Goal: Information Seeking & Learning: Learn about a topic

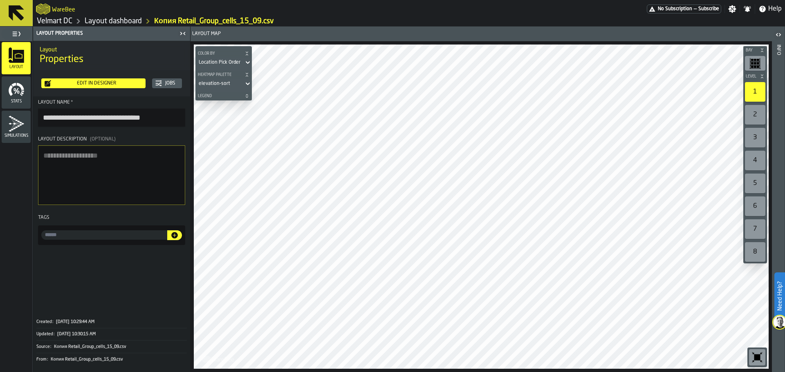
click at [114, 23] on link "Layout dashboard" at bounding box center [113, 21] width 57 height 9
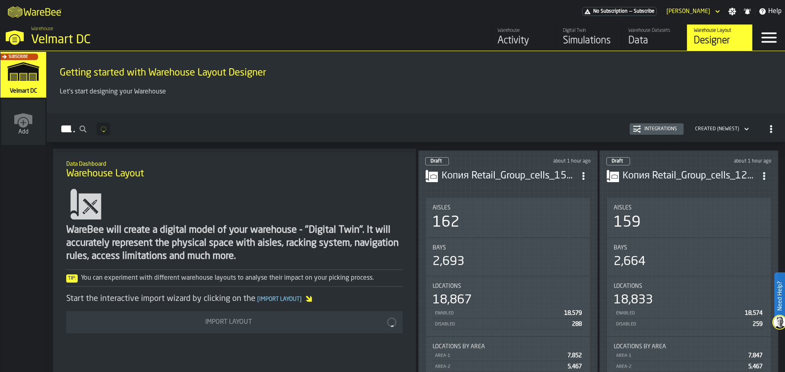
click at [497, 43] on link "Warehouse Activity" at bounding box center [523, 38] width 65 height 26
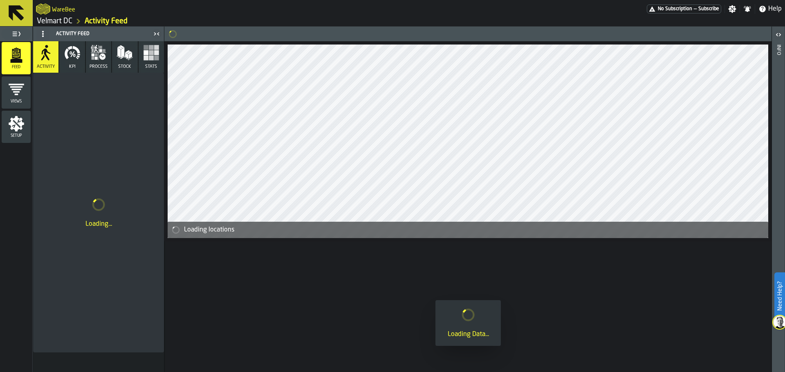
click at [11, 125] on icon "menu Setup" at bounding box center [17, 124] width 16 height 16
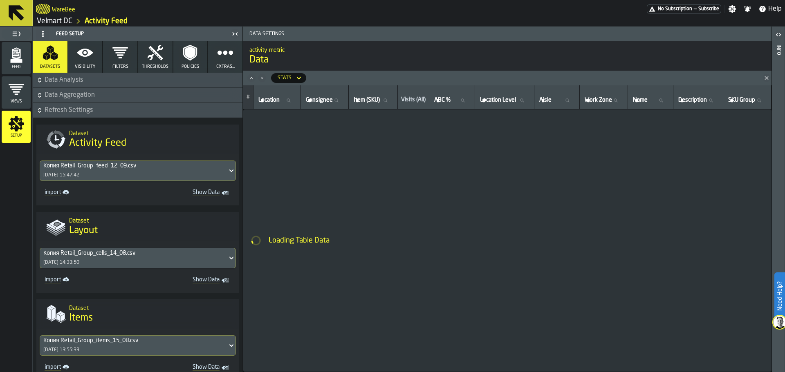
click at [124, 259] on div "Копия Retail_Group_cells_14_08.csv [DATE] 14:33:50" at bounding box center [133, 259] width 187 height 20
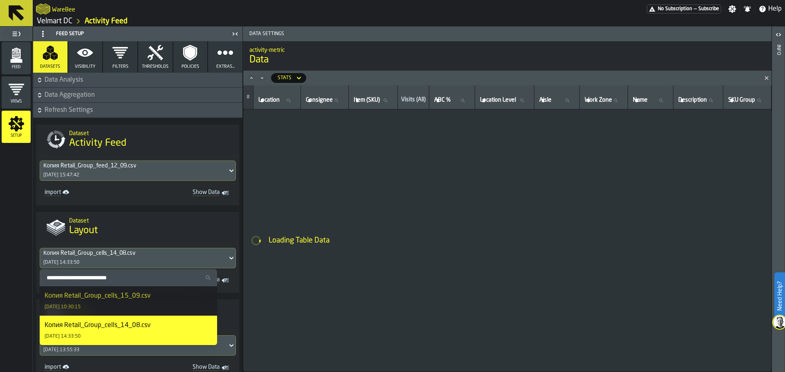
click at [125, 309] on div "Копия Retail_Group_cells_15_09.csv [DATE] 10:30:15" at bounding box center [129, 301] width 168 height 20
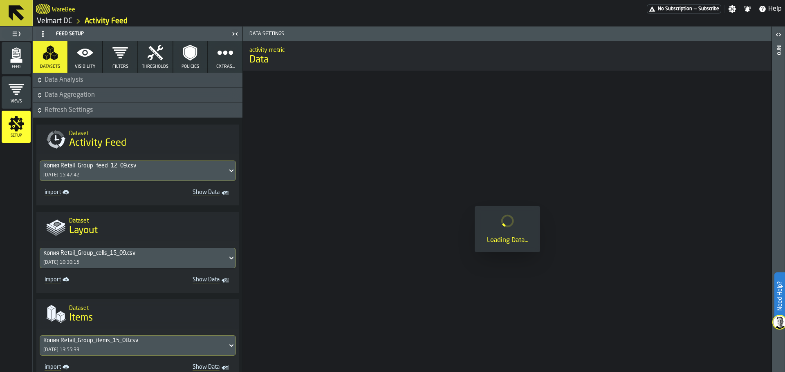
scroll to position [235, 0]
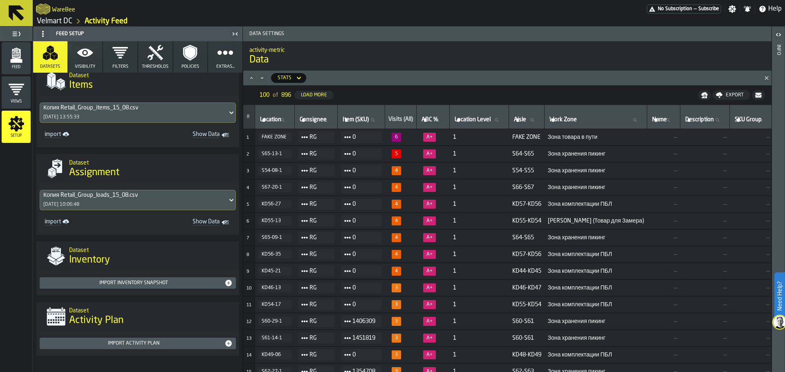
click at [18, 64] on div "Feed" at bounding box center [16, 58] width 29 height 22
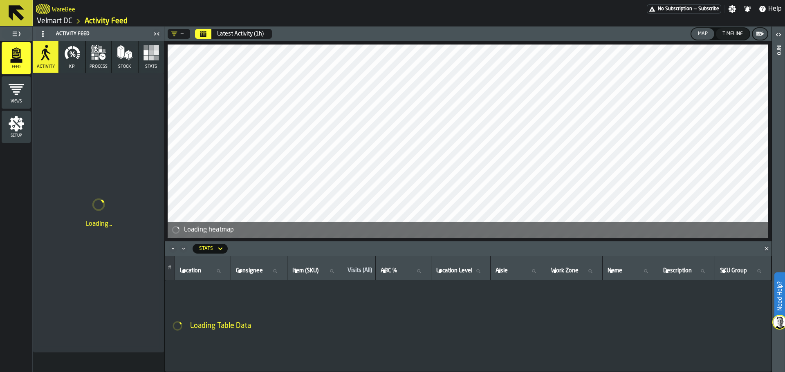
click at [182, 251] on icon "Minimize" at bounding box center [183, 249] width 8 height 8
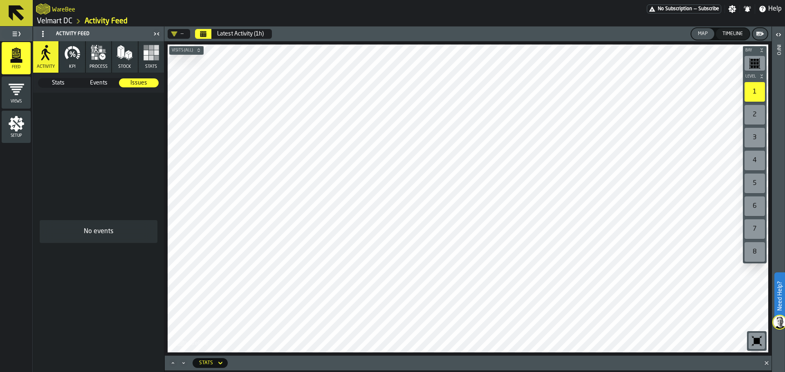
click at [186, 47] on button "Visits (All)" at bounding box center [186, 50] width 34 height 8
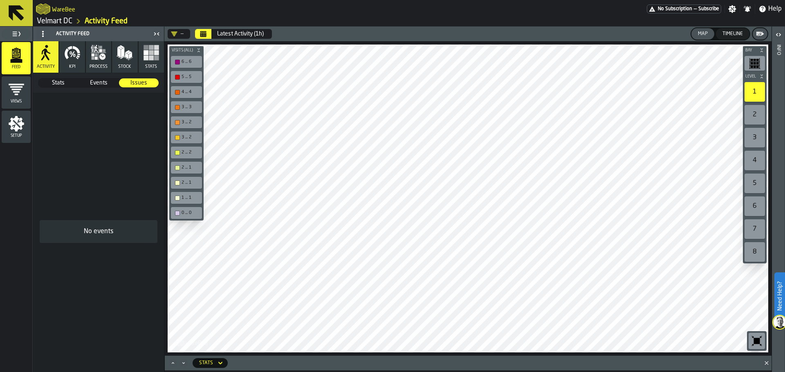
click at [186, 48] on span "Visits (All)" at bounding box center [182, 50] width 25 height 4
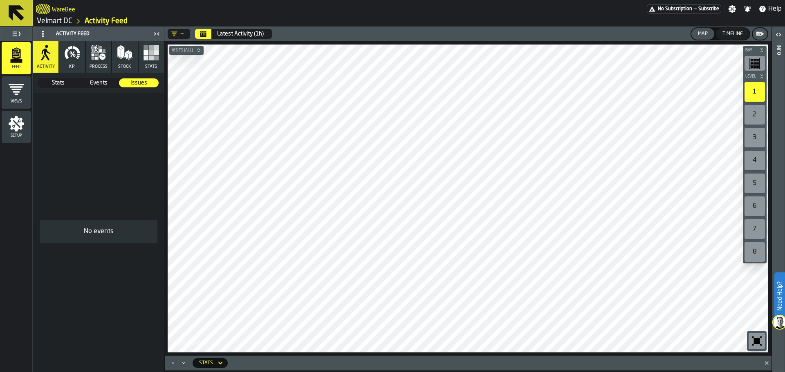
click at [204, 37] on button "Календарь" at bounding box center [203, 34] width 16 height 10
click at [102, 87] on span "Events" at bounding box center [98, 83] width 39 height 8
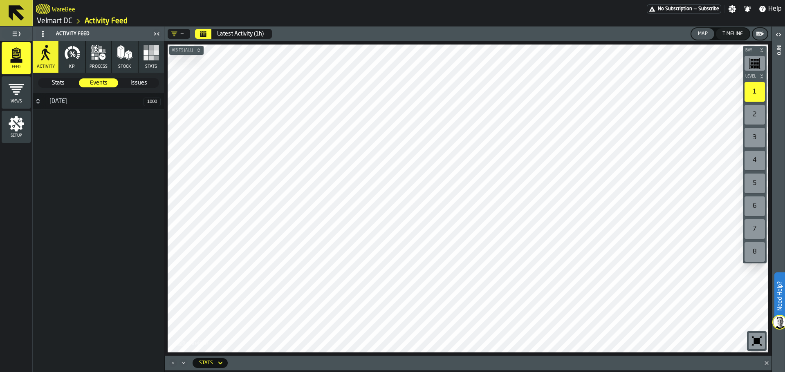
click at [58, 84] on span "Stats" at bounding box center [58, 83] width 39 height 8
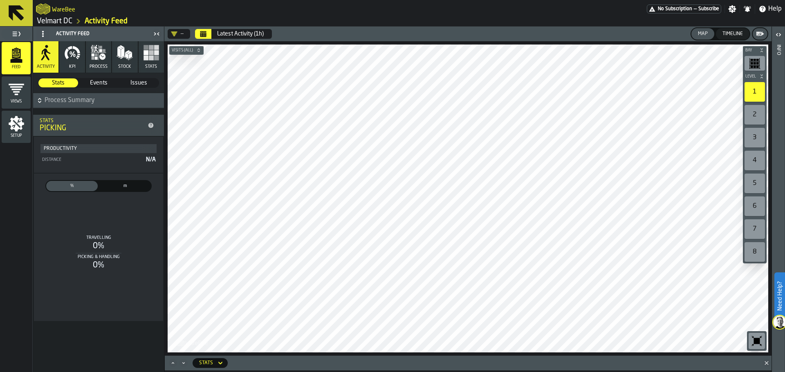
click at [76, 68] on button "KPI" at bounding box center [71, 56] width 25 height 31
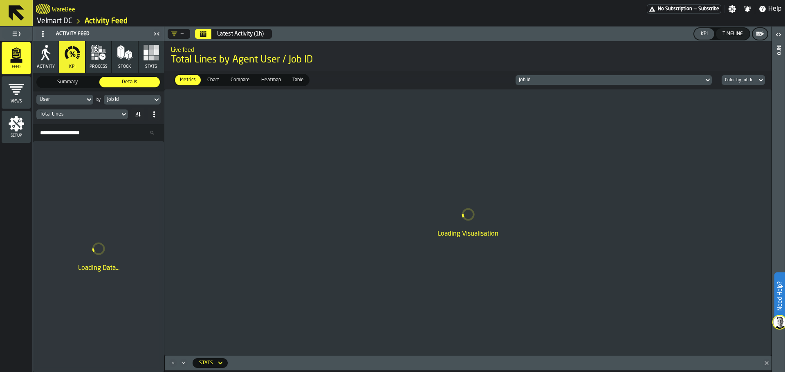
click at [99, 67] on span "process" at bounding box center [99, 66] width 18 height 5
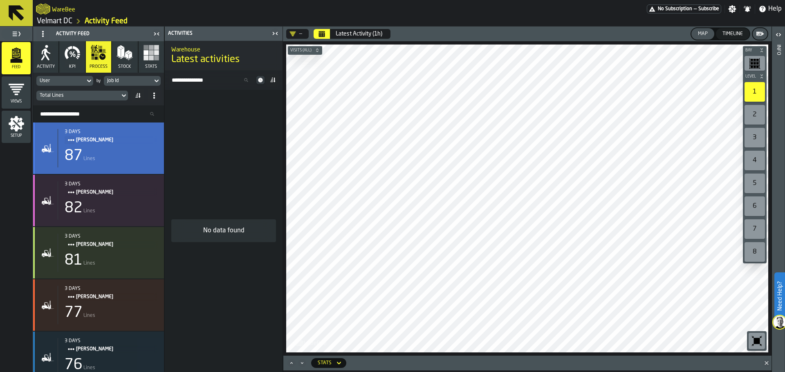
click at [136, 146] on div "3 days [PERSON_NAME] 87 Lines" at bounding box center [108, 148] width 100 height 38
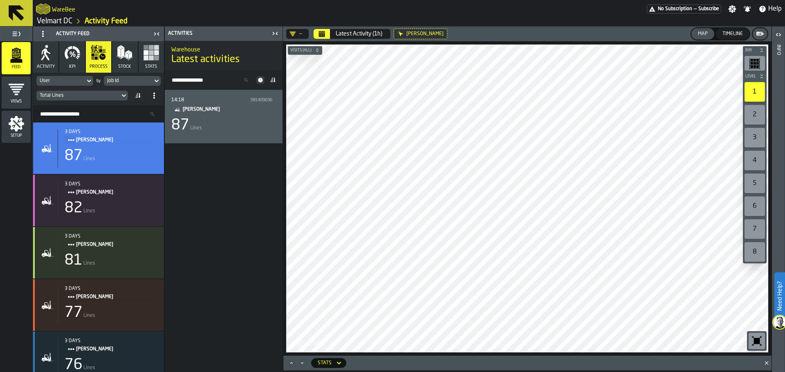
click at [228, 123] on div "87 Lines" at bounding box center [223, 125] width 105 height 16
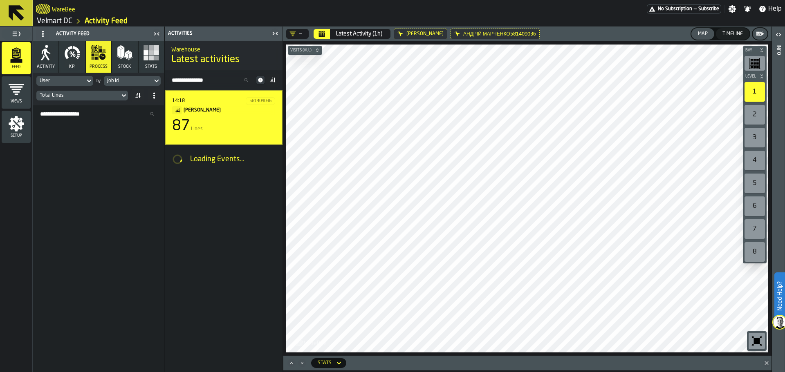
scroll to position [1267, 0]
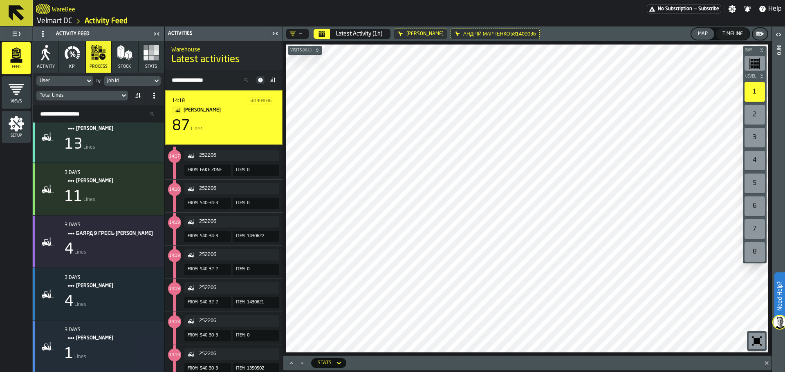
click at [254, 267] on main "Feed Views Shifts Employees Setup Activity Feed Activity KPI process Stock Stat…" at bounding box center [392, 200] width 785 height 346
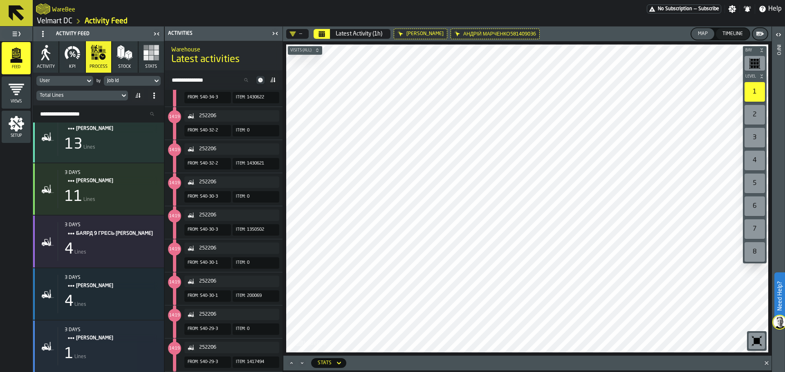
scroll to position [0, 0]
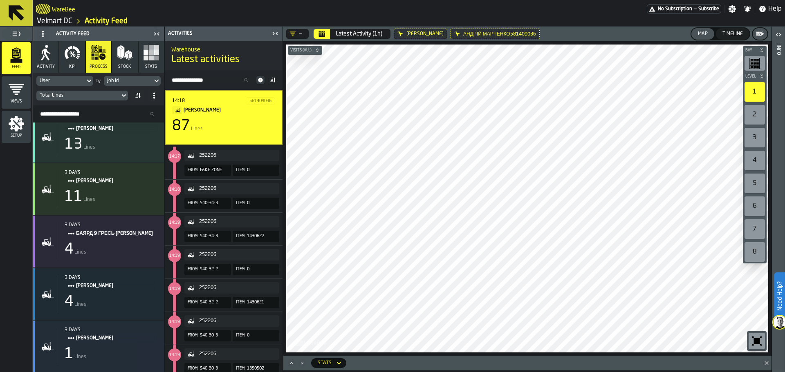
click at [249, 260] on button "252206" at bounding box center [231, 254] width 95 height 11
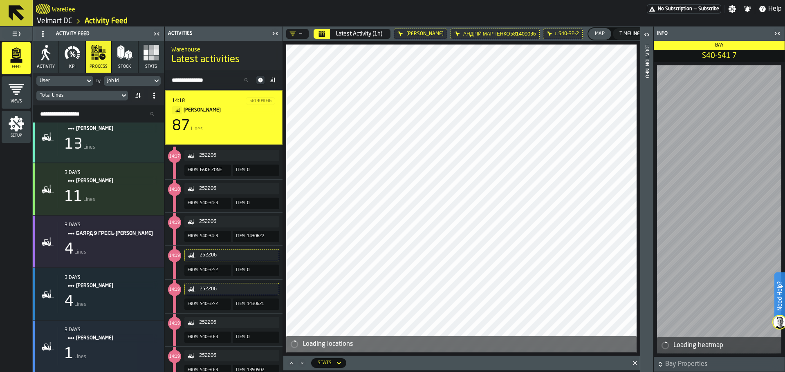
click at [249, 308] on span "1430621" at bounding box center [260, 304] width 26 height 9
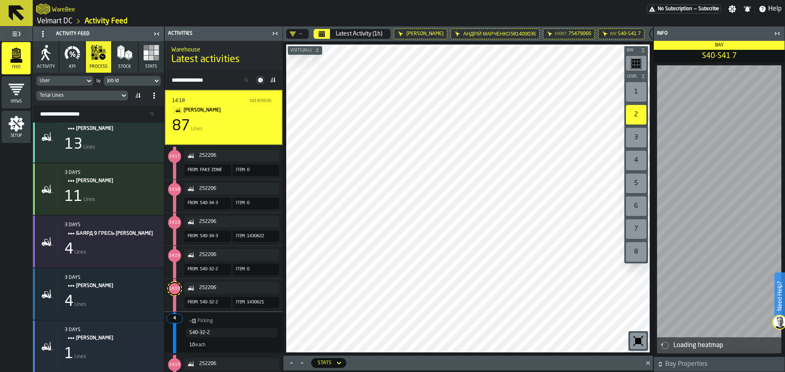
scroll to position [41, 0]
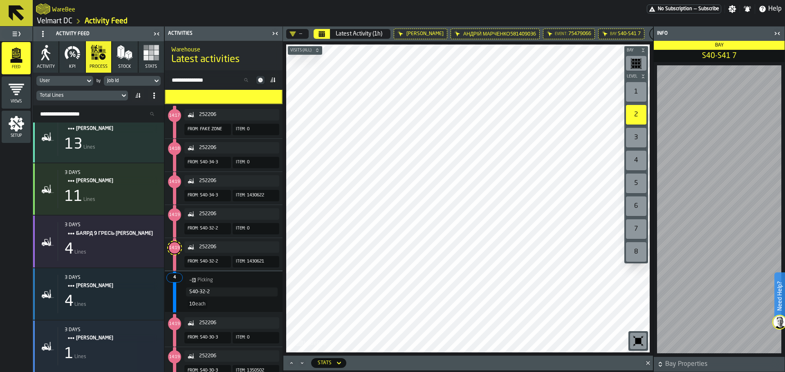
click at [255, 207] on main "Feed Views Shifts Employees Setup Activity Feed Activity KPI process Stock Stat…" at bounding box center [392, 200] width 785 height 346
click at [243, 169] on main "Feed Views Shifts Employees Setup Activity Feed Activity KPI process Stock Stat…" at bounding box center [392, 200] width 785 height 346
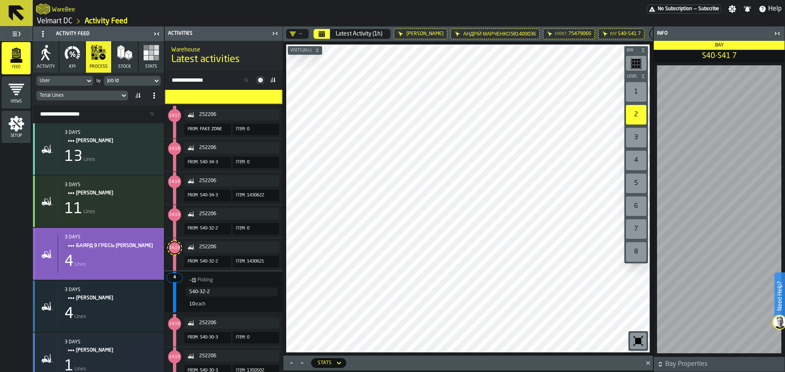
scroll to position [1271, 0]
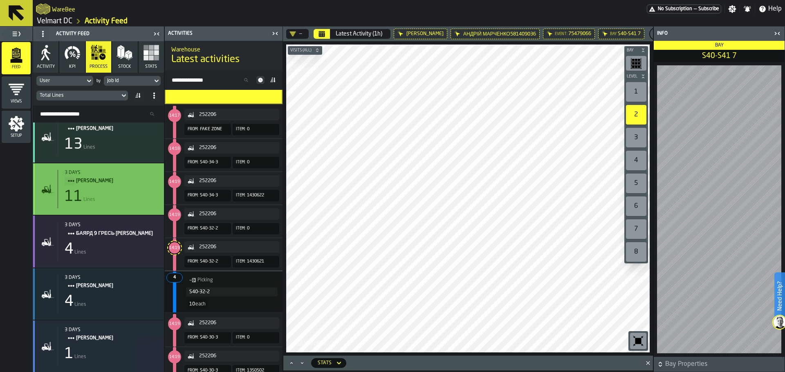
click at [119, 204] on div "3 days [PERSON_NAME] 11 Lines" at bounding box center [108, 189] width 100 height 38
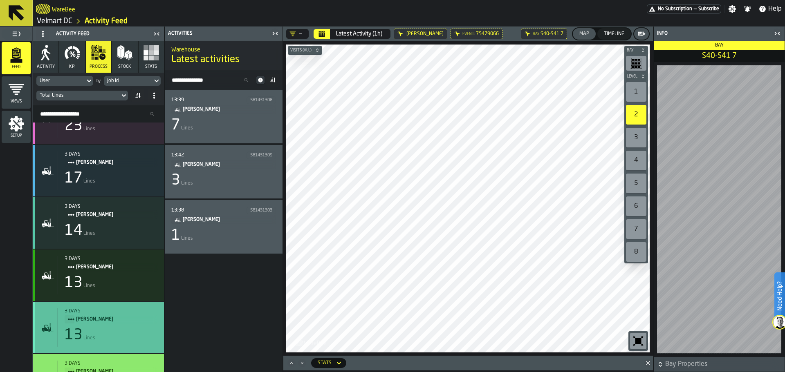
scroll to position [1066, 0]
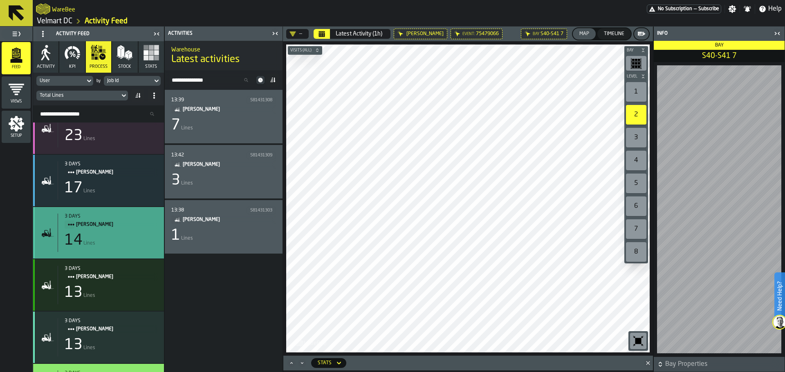
click at [115, 241] on div "14 Lines" at bounding box center [111, 241] width 93 height 16
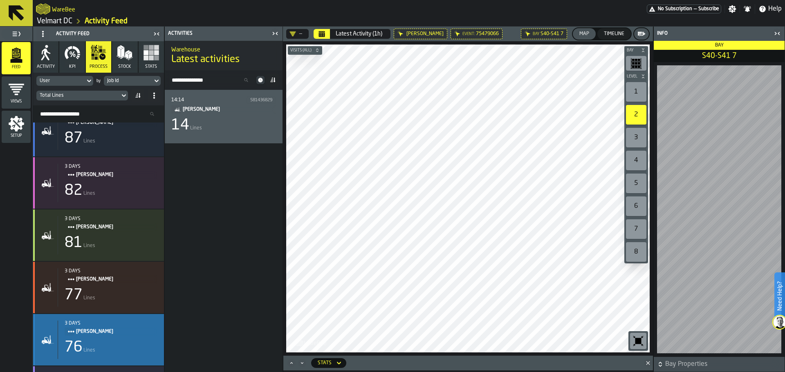
scroll to position [0, 0]
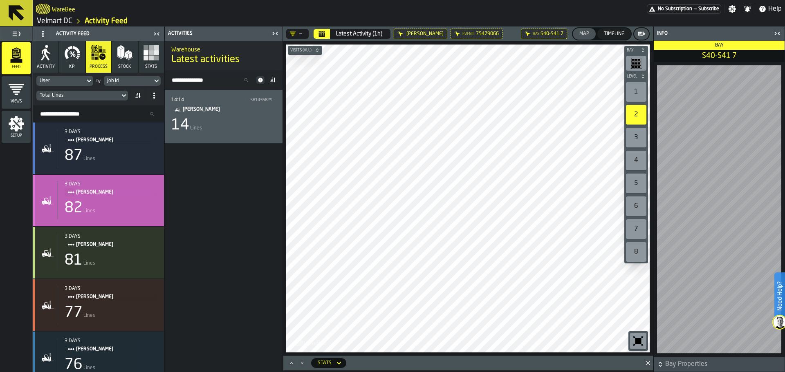
click at [97, 215] on div "82 Lines" at bounding box center [111, 208] width 93 height 16
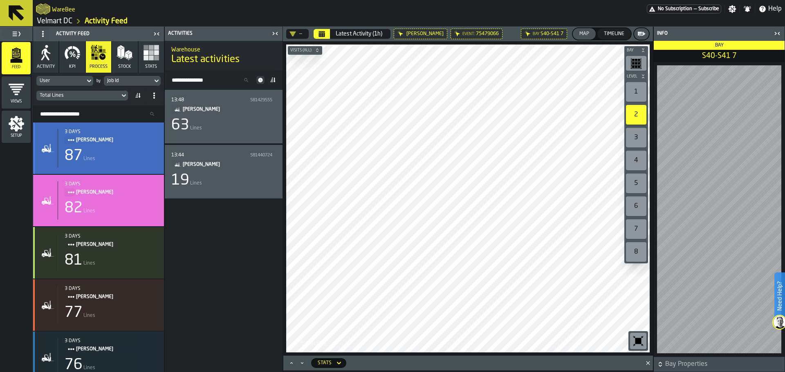
click at [119, 159] on div "87 Lines" at bounding box center [111, 156] width 93 height 16
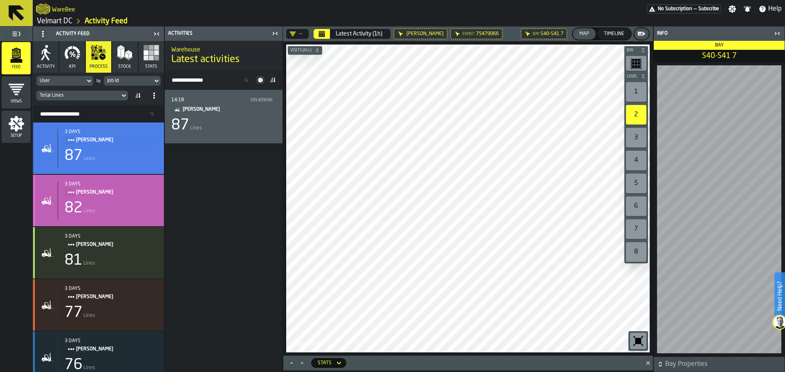
click at [120, 219] on div "3 days [PERSON_NAME] 82 Lines" at bounding box center [108, 200] width 100 height 38
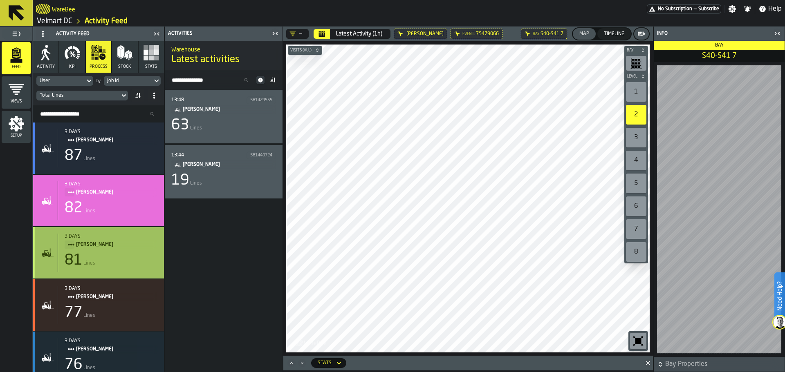
click at [112, 253] on div "3 days [PERSON_NAME] 81 Lines" at bounding box center [108, 253] width 100 height 38
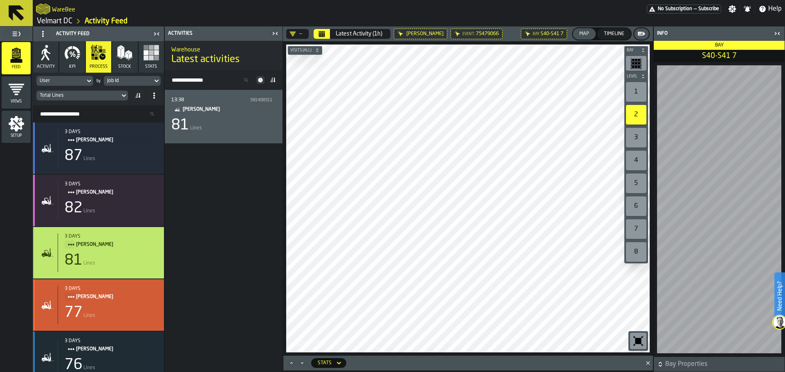
click at [110, 309] on div "77 Lines" at bounding box center [111, 313] width 93 height 16
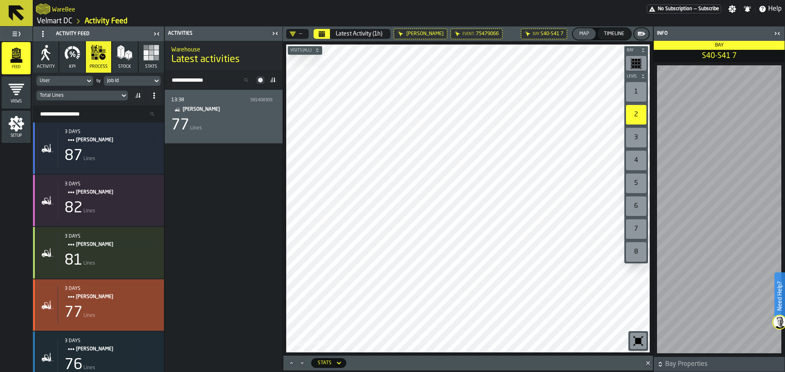
scroll to position [82, 0]
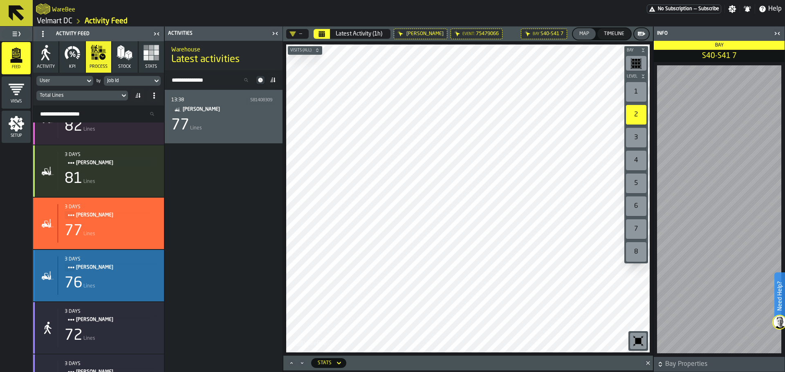
click at [114, 272] on span "[PERSON_NAME]" at bounding box center [113, 267] width 75 height 9
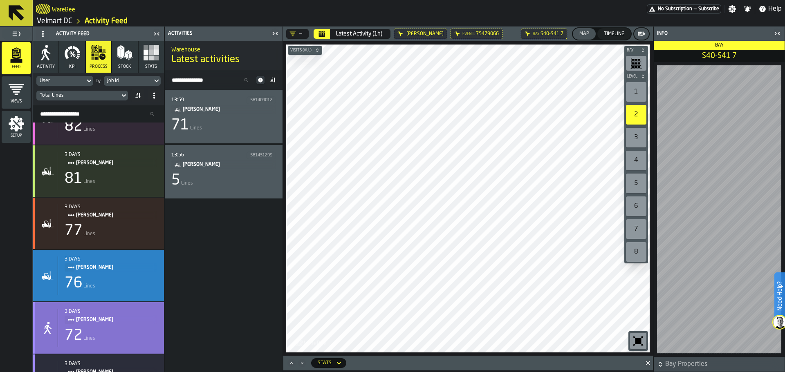
click at [111, 320] on span "[PERSON_NAME]" at bounding box center [113, 320] width 75 height 9
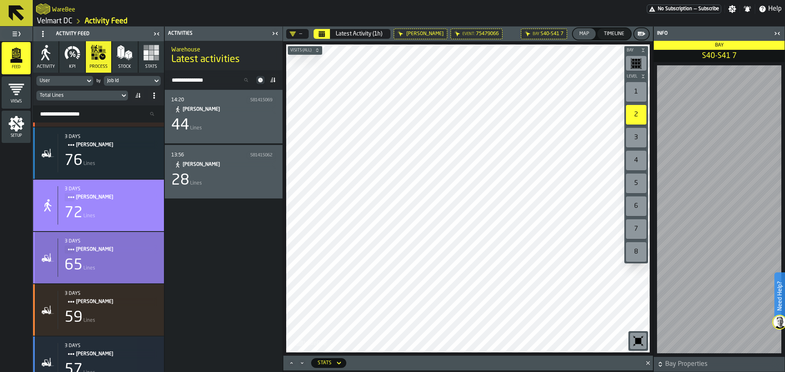
click at [116, 254] on span "[PERSON_NAME]" at bounding box center [113, 249] width 75 height 9
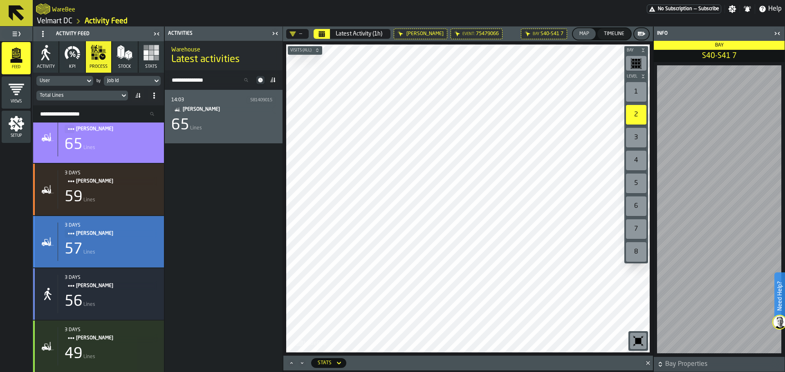
scroll to position [327, 0]
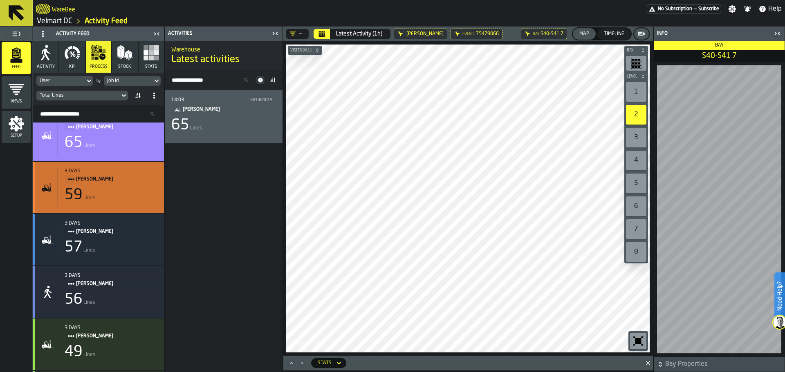
click at [119, 202] on div "59 Lines" at bounding box center [111, 195] width 93 height 16
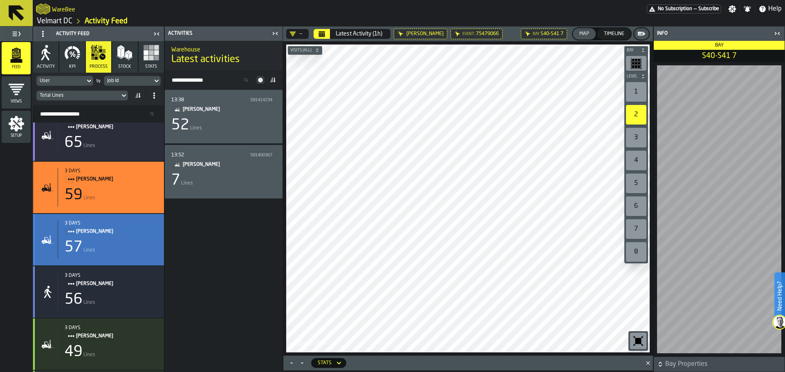
click at [119, 240] on div "3 days [PERSON_NAME] 57 Lines" at bounding box center [108, 240] width 100 height 38
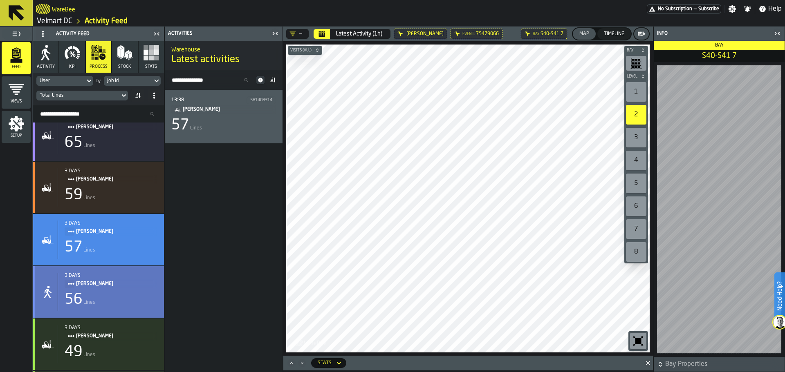
click at [119, 288] on span "[PERSON_NAME]" at bounding box center [113, 284] width 75 height 9
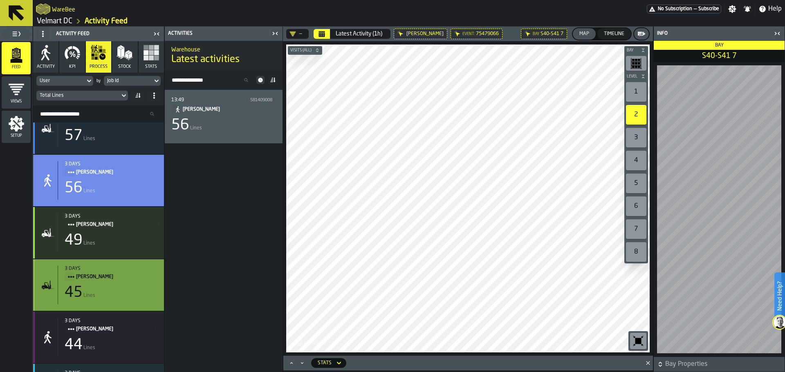
scroll to position [450, 0]
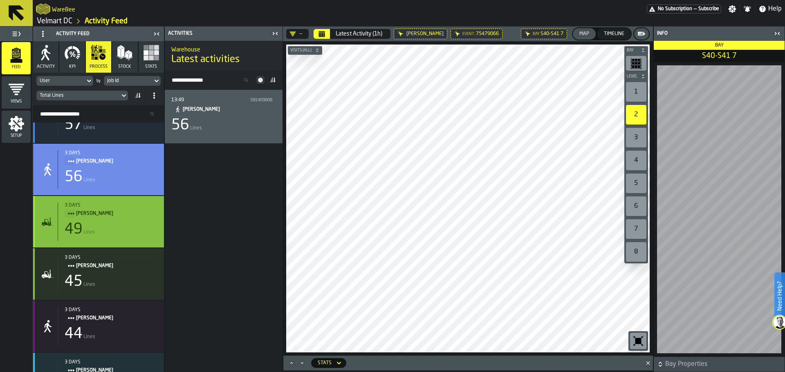
click at [114, 230] on div "49 Lines" at bounding box center [111, 230] width 93 height 16
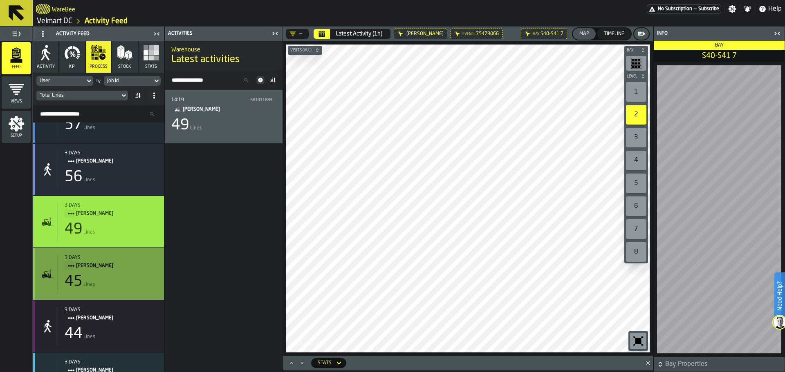
click at [121, 269] on span "[PERSON_NAME]" at bounding box center [113, 266] width 75 height 9
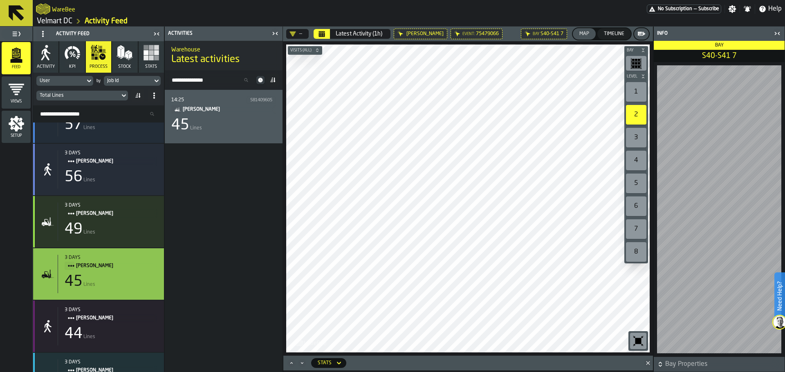
click at [75, 95] on div "Total Lines" at bounding box center [78, 96] width 77 height 6
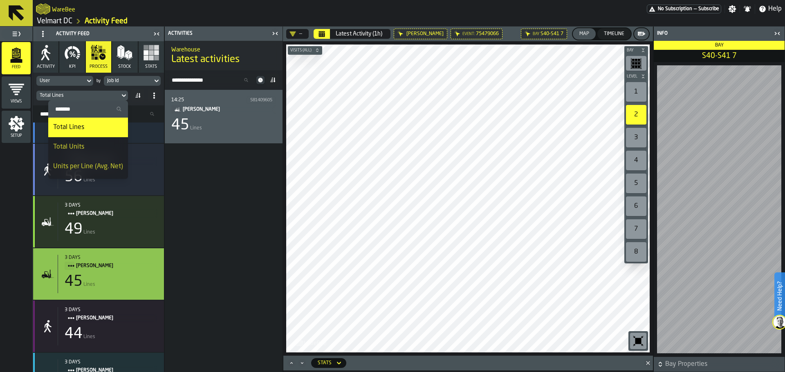
scroll to position [17, 0]
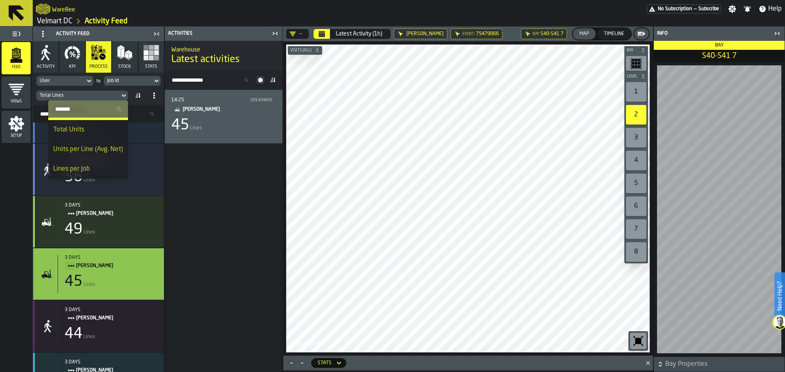
click at [208, 218] on div "14:25 581409605 [PERSON_NAME] 45 Lines" at bounding box center [224, 231] width 118 height 282
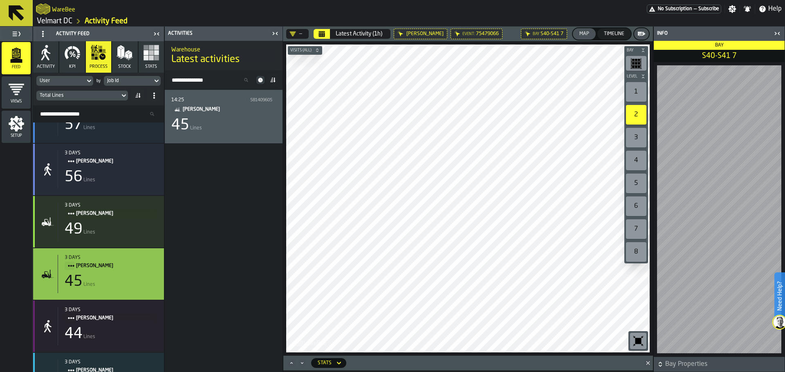
click at [301, 52] on span "Visits (All)" at bounding box center [301, 50] width 25 height 4
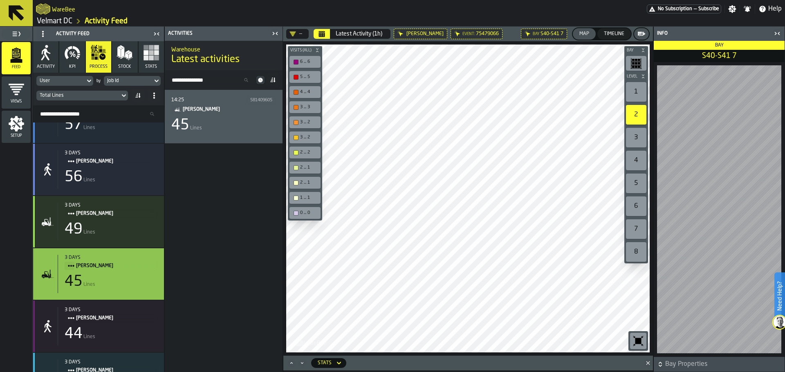
click at [301, 52] on span "Visits (All)" at bounding box center [301, 50] width 25 height 4
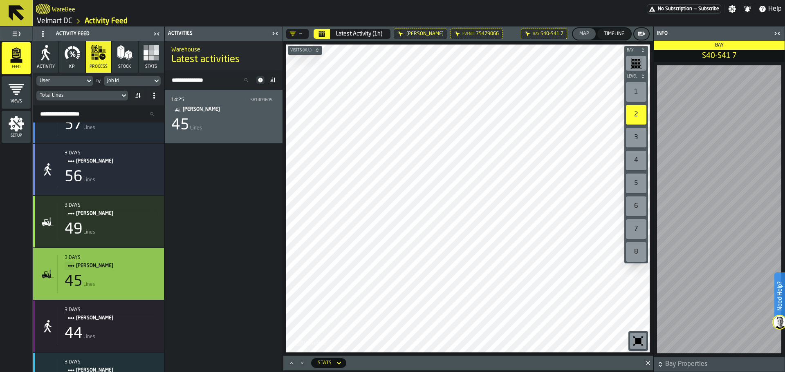
click at [301, 52] on span "Visits (All)" at bounding box center [301, 50] width 25 height 4
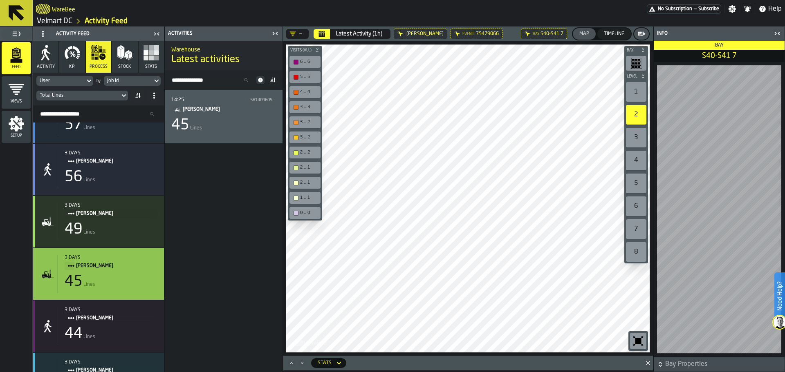
click at [0, 0] on icon at bounding box center [0, 0] width 0 height 0
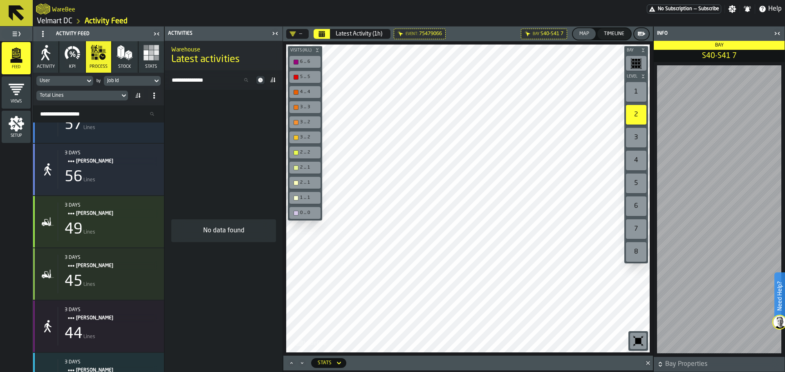
click at [0, 0] on icon at bounding box center [0, 0] width 0 height 0
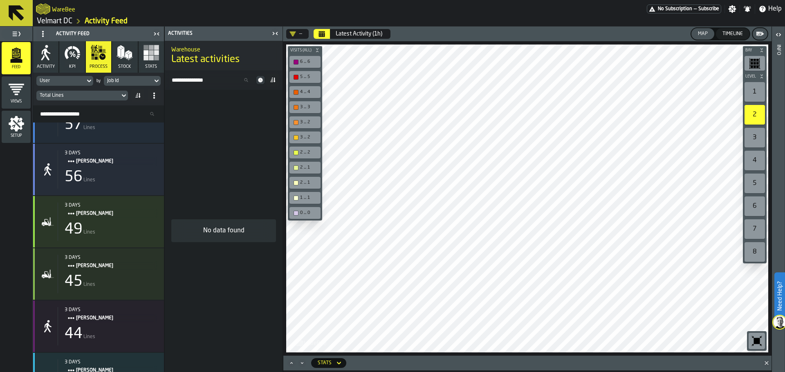
click at [331, 33] on button "Latest Activity (1h)" at bounding box center [359, 34] width 56 height 16
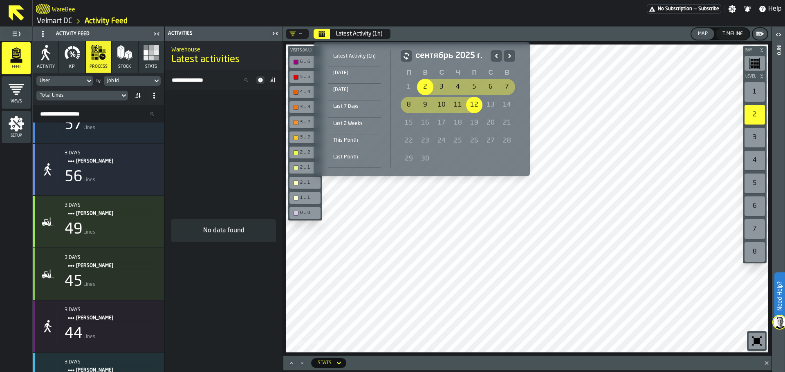
drag, startPoint x: 423, startPoint y: 85, endPoint x: 478, endPoint y: 113, distance: 62.0
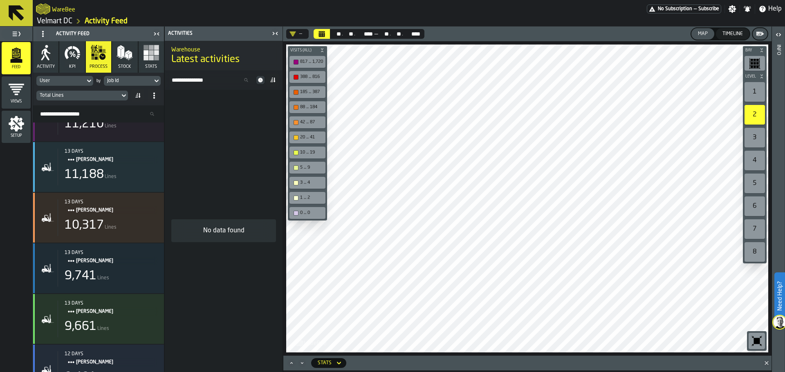
click at [751, 95] on div "1" at bounding box center [754, 92] width 20 height 20
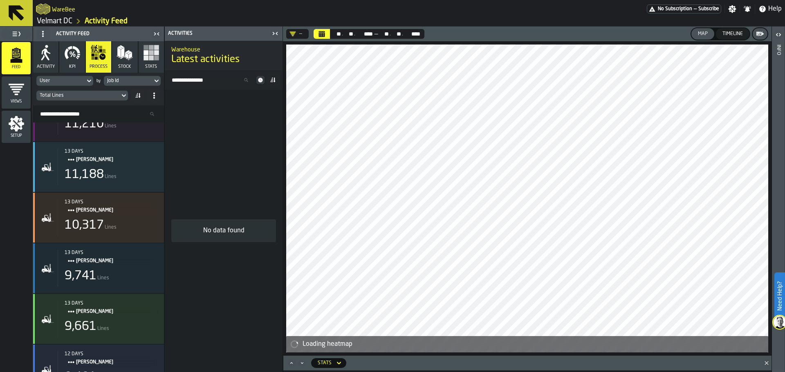
click at [293, 36] on icon "DropdownMenuValue-" at bounding box center [293, 33] width 6 height 4
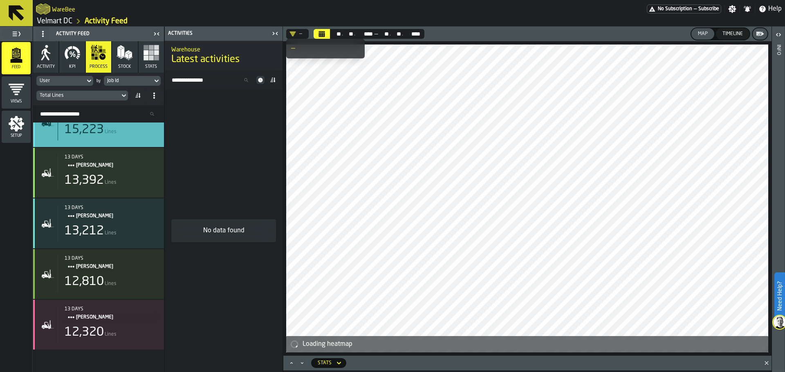
scroll to position [0, 0]
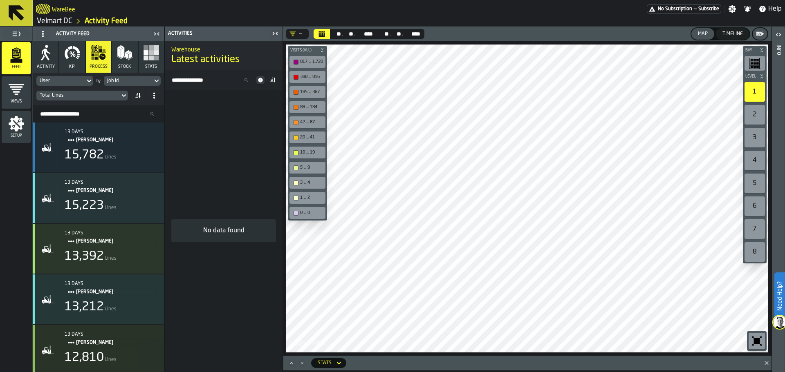
click at [455, 90] on div at bounding box center [527, 199] width 482 height 308
click at [305, 61] on div "817 ... 1,720" at bounding box center [311, 61] width 23 height 5
click at [304, 63] on div "817 ... 1,720" at bounding box center [311, 61] width 23 height 5
click at [450, 146] on div at bounding box center [527, 199] width 482 height 308
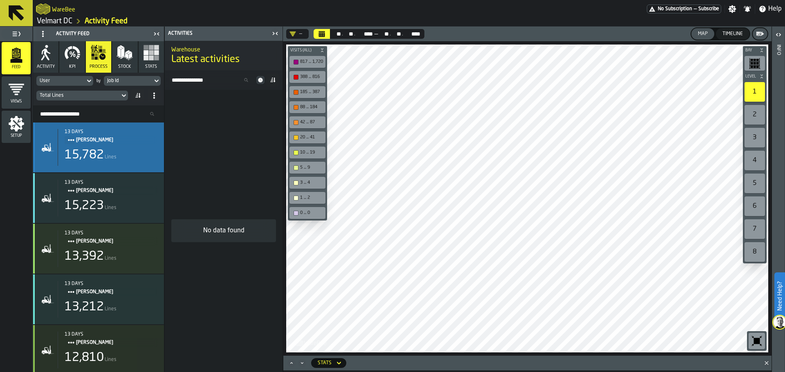
click at [119, 148] on div "13 days [PERSON_NAME] 15,782 Lines" at bounding box center [108, 147] width 100 height 37
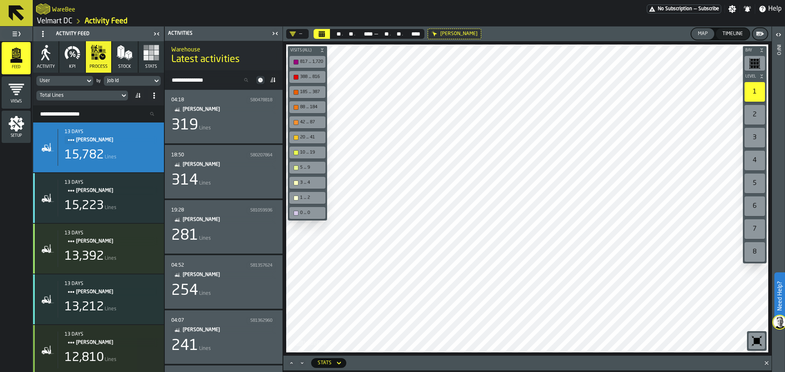
click at [237, 119] on div "319 Lines" at bounding box center [223, 125] width 105 height 16
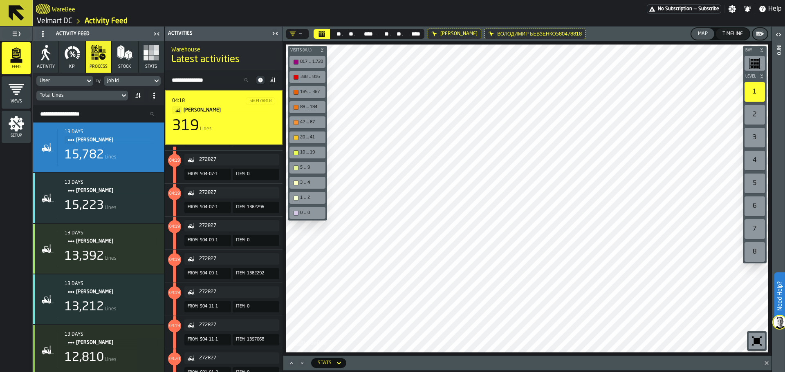
scroll to position [123, 0]
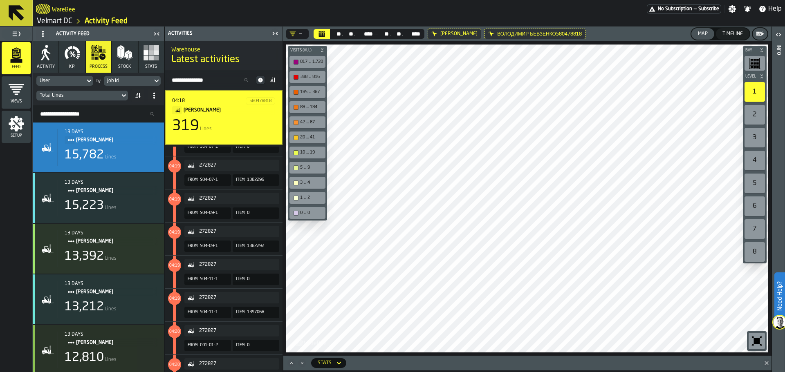
click at [253, 183] on span "1382296" at bounding box center [255, 179] width 17 height 5
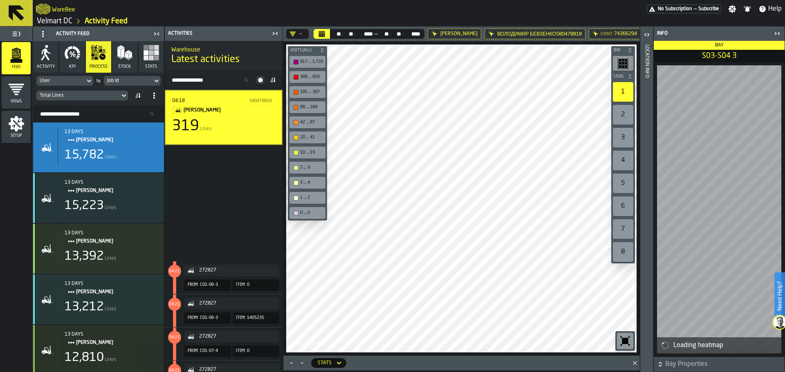
scroll to position [531, 0]
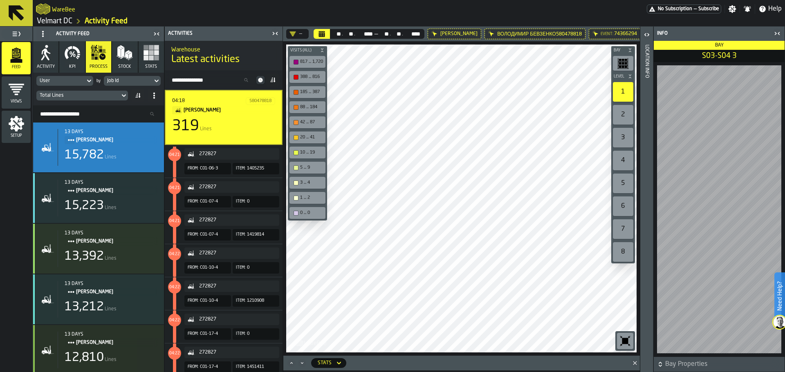
click at [238, 124] on div "319 Lines" at bounding box center [223, 126] width 103 height 16
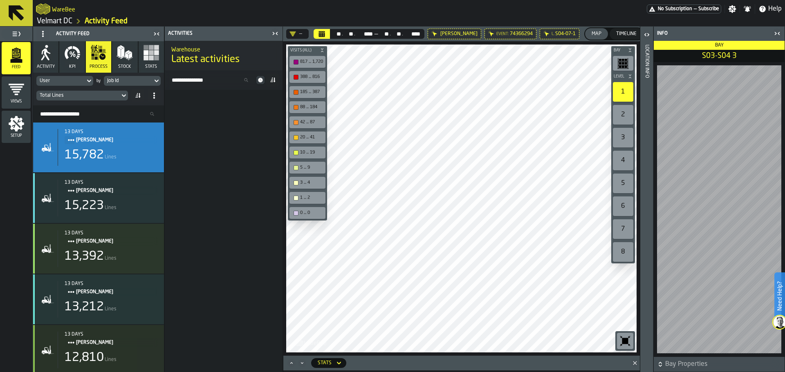
scroll to position [9777, 0]
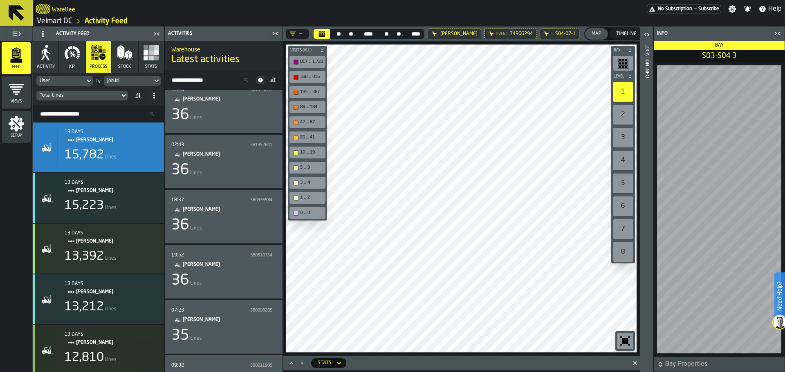
click at [253, 211] on span "[PERSON_NAME]" at bounding box center [226, 209] width 87 height 9
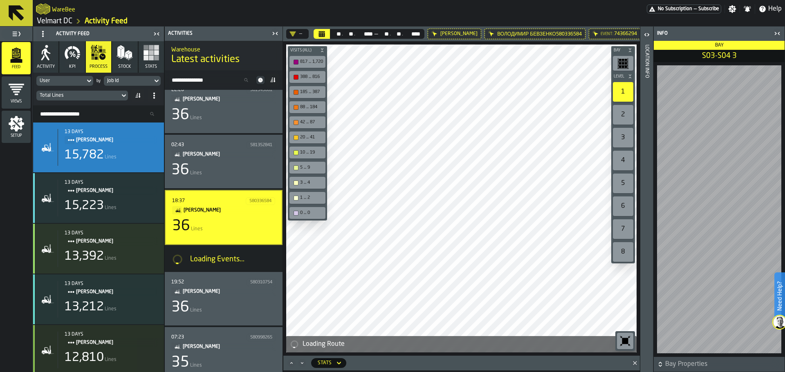
click at [289, 214] on div "Loading Route Bay Level 1 2 3 4 5 6 7 8 M A K I N G W A R E H O U S E S M O R E…" at bounding box center [461, 198] width 357 height 315
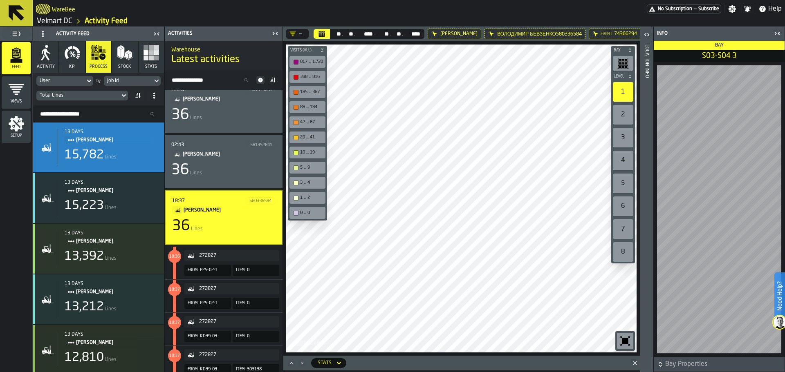
click at [313, 93] on div "Bay Level 1 2 3 4 5 6 7 8 M A K I N G W A R E H O U S E S M O R E EF F I C I E …" at bounding box center [461, 198] width 357 height 315
click at [421, 372] on html "Need Help? WareBee No Subscription — Subscribe Settings Notifications Help Velm…" at bounding box center [392, 186] width 785 height 372
click at [240, 164] on main "Feed Views Shifts Employees Setup Activity Feed Activity KPI process Stock Stat…" at bounding box center [392, 200] width 785 height 346
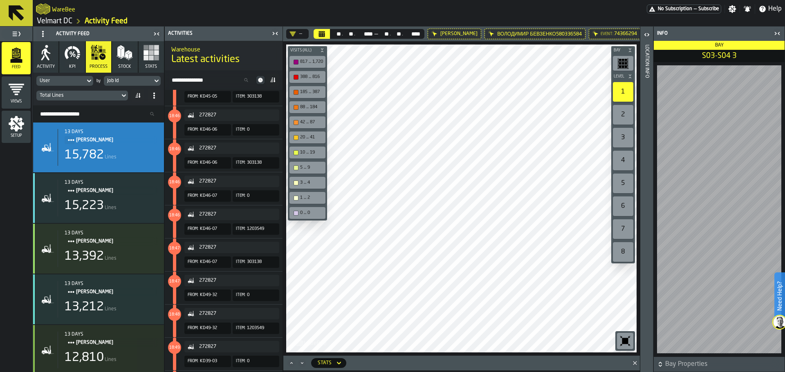
scroll to position [10921, 0]
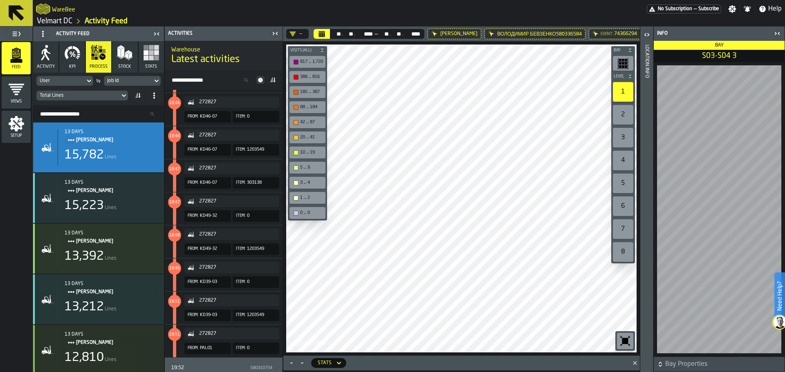
click at [0, 0] on icon at bounding box center [0, 0] width 0 height 0
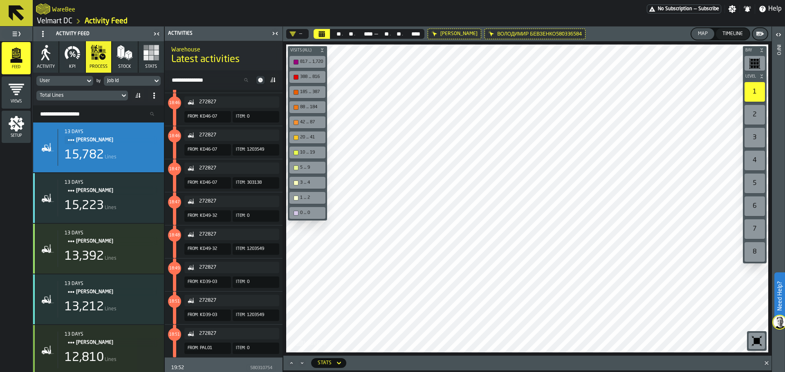
click at [246, 170] on main "Feed Views Shifts Employees Setup Activity Feed Activity KPI process Stock Stat…" at bounding box center [392, 200] width 785 height 346
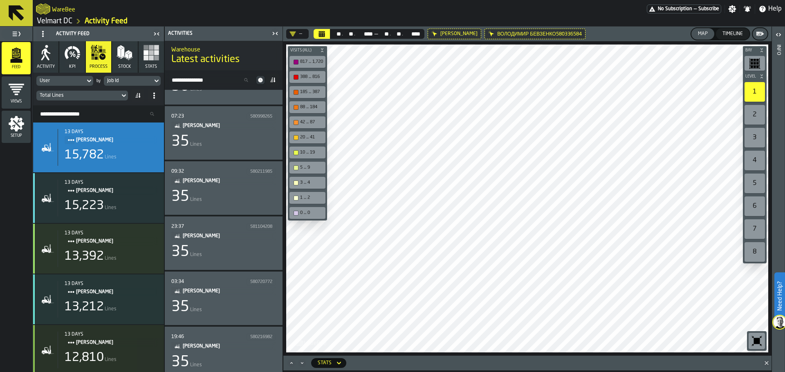
scroll to position [11248, 0]
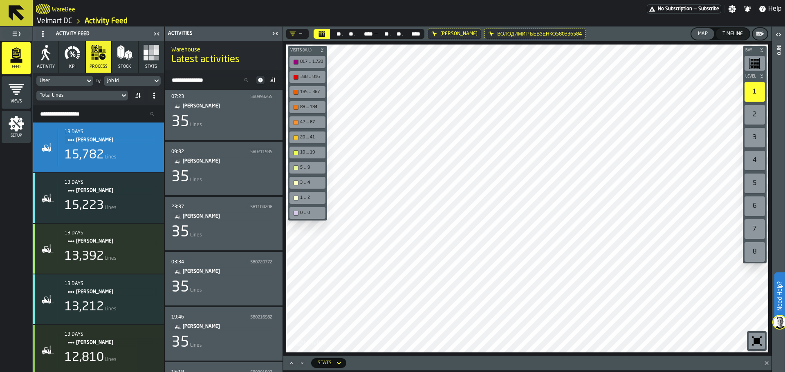
click at [121, 61] on button "Stock" at bounding box center [124, 56] width 25 height 31
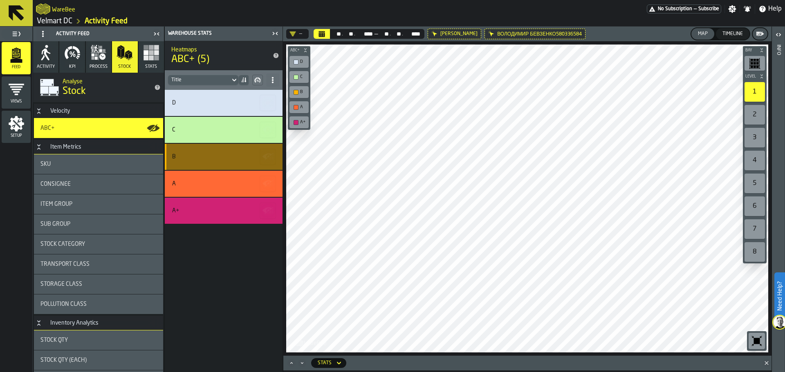
click at [215, 151] on div "B" at bounding box center [224, 157] width 118 height 26
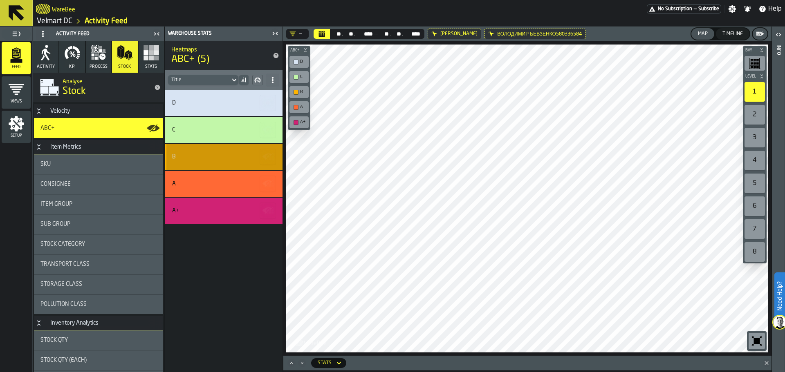
click at [235, 154] on div "B" at bounding box center [222, 157] width 101 height 7
click at [285, 208] on div "Bay Level 1 2 3 4 5 6 7 8 M A K I N G W A R E H O U S E S M O R E EF F I C I E …" at bounding box center [527, 198] width 488 height 315
click at [0, 0] on icon at bounding box center [0, 0] width 0 height 0
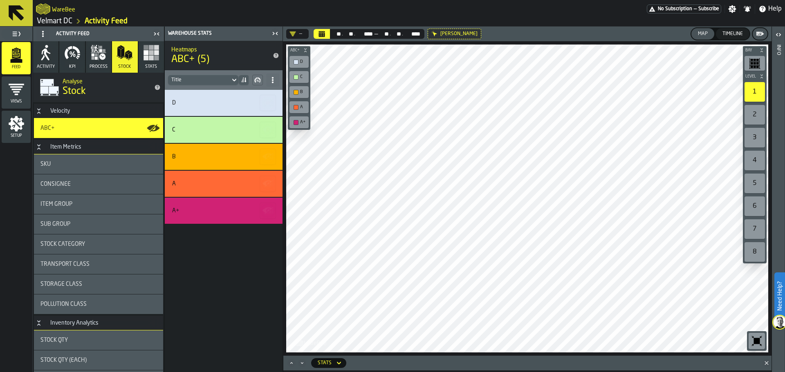
click at [0, 0] on icon at bounding box center [0, 0] width 0 height 0
click at [90, 207] on div "Item Group" at bounding box center [98, 204] width 116 height 7
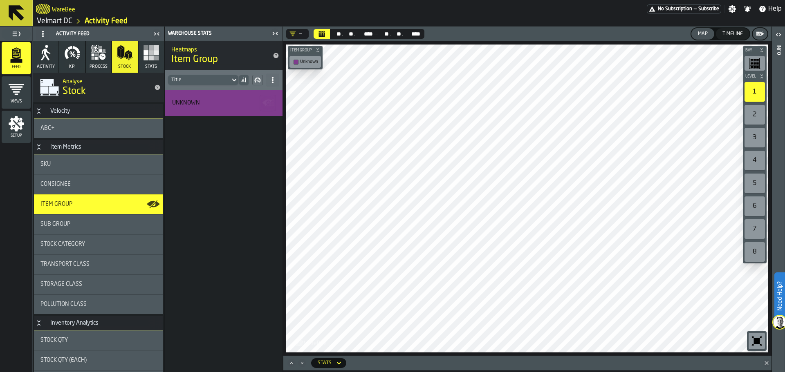
click at [82, 250] on div "Stock Category" at bounding box center [98, 245] width 129 height 20
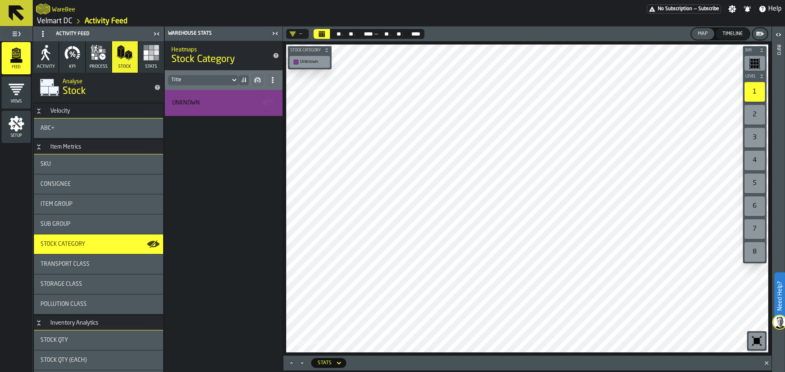
click at [533, 298] on div at bounding box center [527, 199] width 482 height 308
click at [784, 227] on main "Feed Views Shifts Employees Setup Activity Feed Activity KPI process Stock Stat…" at bounding box center [392, 200] width 785 height 346
click at [766, 249] on div "Bay Level 1 2 3 4 5 6 7 8 M A K I N G W A R E H O U S E S M O R E EF F I C I E …" at bounding box center [527, 198] width 488 height 315
click at [326, 361] on div "— ** ** . ** ** . **** **** — ** ** . ** ** . **** **** Map Timeline Bay Level …" at bounding box center [527, 200] width 488 height 346
click at [244, 204] on main "Feed Views Shifts Employees Setup Activity Feed Activity KPI process Stock Stat…" at bounding box center [392, 200] width 785 height 346
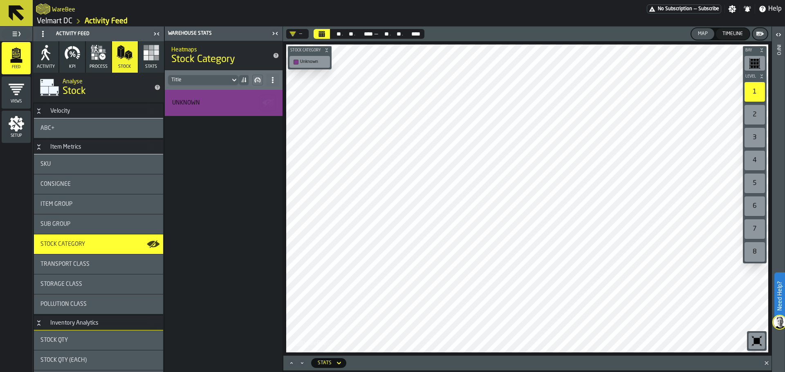
click at [310, 63] on div "Bay Level 1 2 3 4 5 6 7 8 M A K I N G W A R E H O U S E S M O R E EF F I C I E …" at bounding box center [527, 198] width 488 height 315
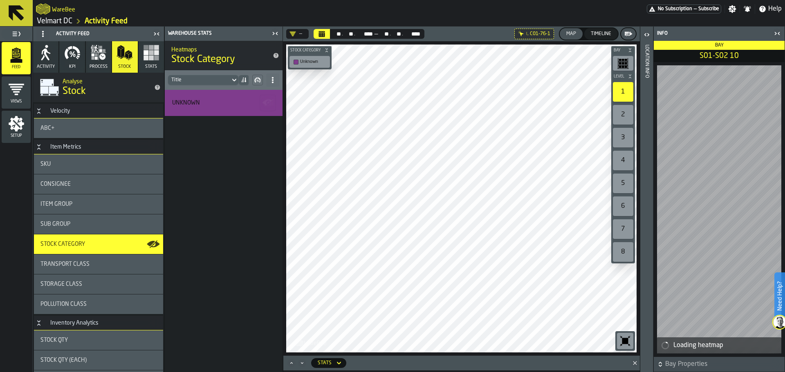
click at [563, 238] on div at bounding box center [461, 199] width 350 height 308
click at [274, 191] on main "Feed Views Shifts Employees Setup Activity Feed Activity KPI process Stock Stat…" at bounding box center [392, 200] width 785 height 346
click at [482, 372] on html "Need Help? WareBee No Subscription — Subscribe Settings Notifications Help Velm…" at bounding box center [392, 186] width 785 height 372
click at [456, 289] on div at bounding box center [461, 199] width 350 height 308
click at [403, 259] on div at bounding box center [461, 199] width 350 height 308
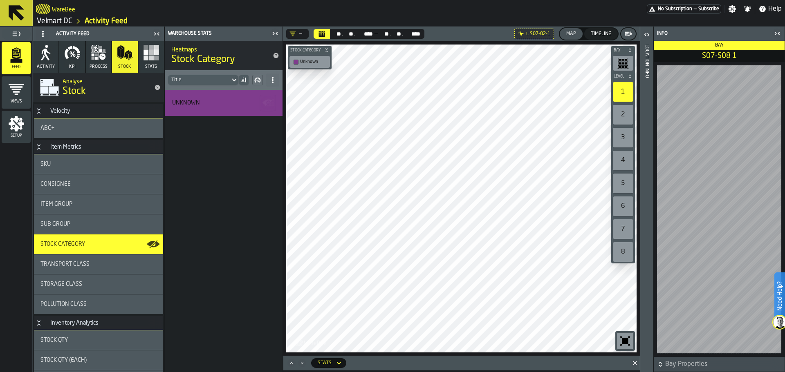
click at [613, 229] on div "Bay Level 1 2 3 4 5 6 7 8 M A K I N G W A R E H O U S E S M O R E EF F I C I E …" at bounding box center [461, 198] width 357 height 315
click at [149, 57] on rect "button" at bounding box center [151, 58] width 5 height 5
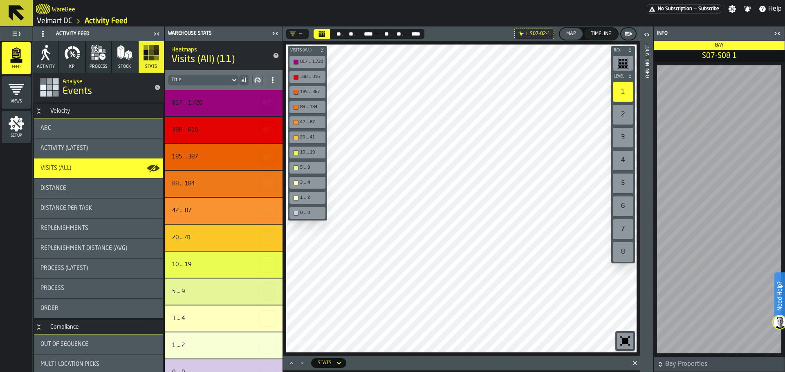
drag, startPoint x: 95, startPoint y: 59, endPoint x: 50, endPoint y: 70, distance: 45.9
click at [95, 58] on icon "button" at bounding box center [96, 58] width 3 height 3
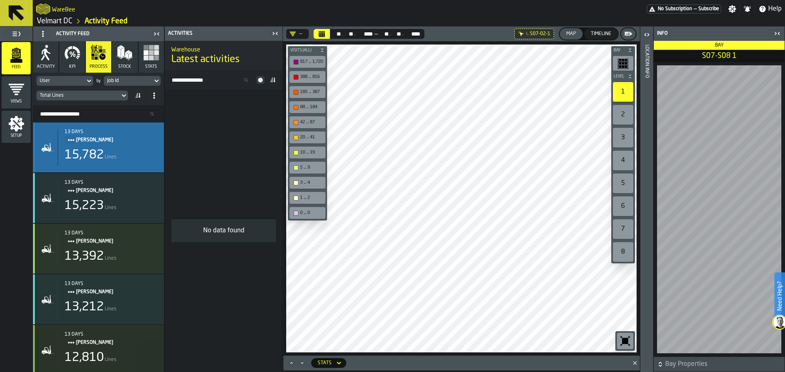
click at [117, 166] on div "13 days [PERSON_NAME] 15,782 Lines" at bounding box center [108, 147] width 100 height 37
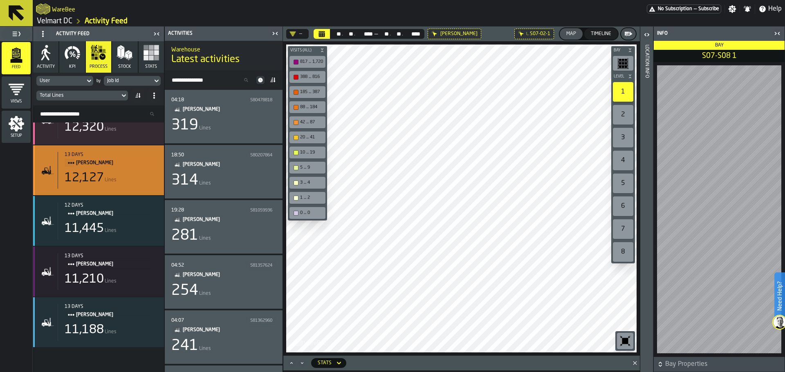
scroll to position [286, 0]
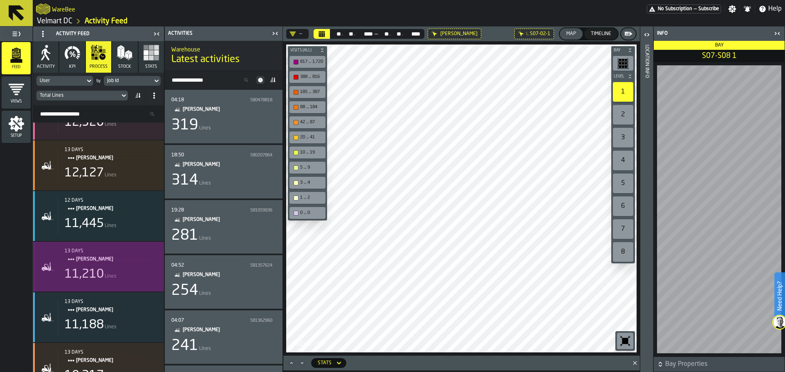
click at [103, 258] on span "[PERSON_NAME]" at bounding box center [113, 259] width 75 height 9
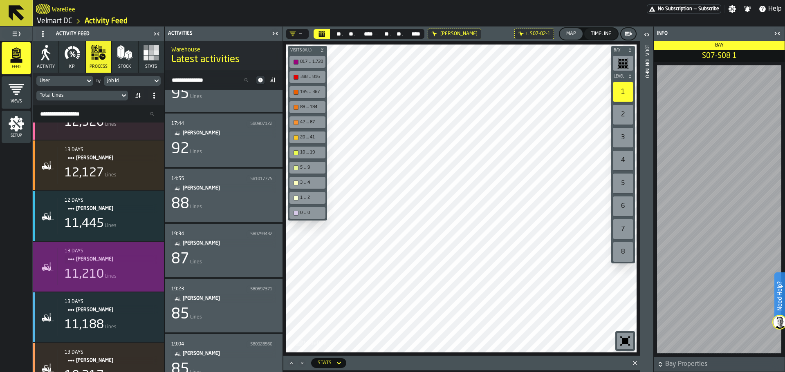
scroll to position [736, 0]
click at [202, 260] on div "87 Lines" at bounding box center [223, 257] width 105 height 16
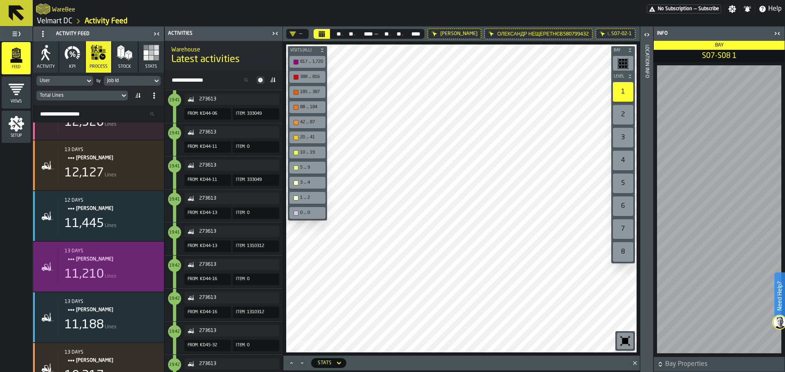
scroll to position [1962, 0]
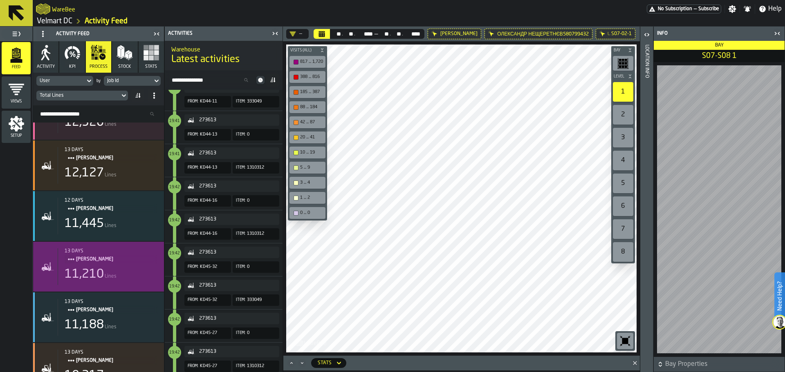
click at [45, 60] on icon "button" at bounding box center [46, 53] width 16 height 16
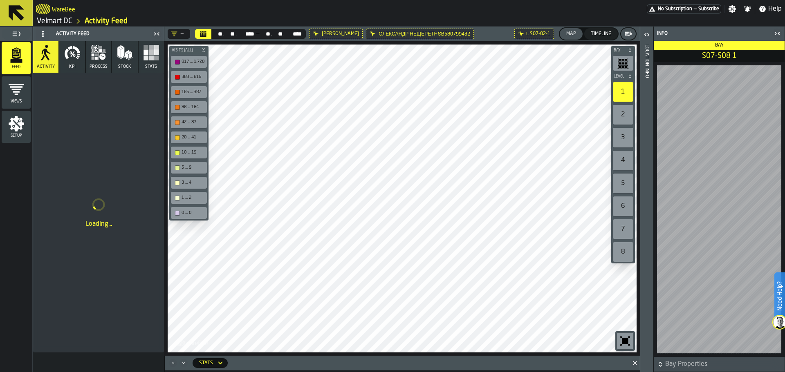
click at [0, 0] on icon at bounding box center [0, 0] width 0 height 0
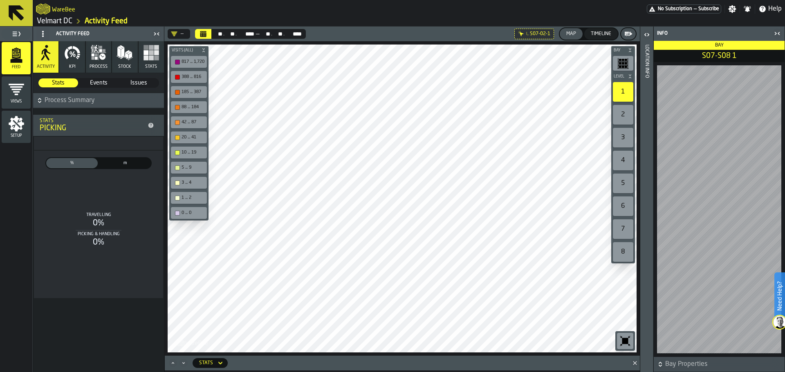
click at [104, 83] on span "Events" at bounding box center [98, 83] width 39 height 8
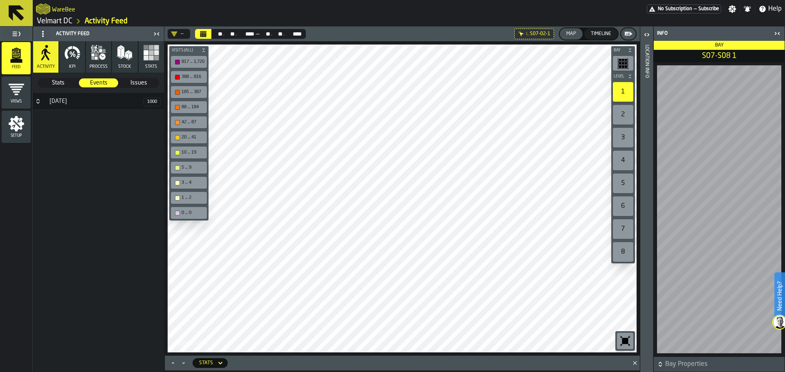
click at [143, 85] on span "Issues" at bounding box center [138, 83] width 39 height 8
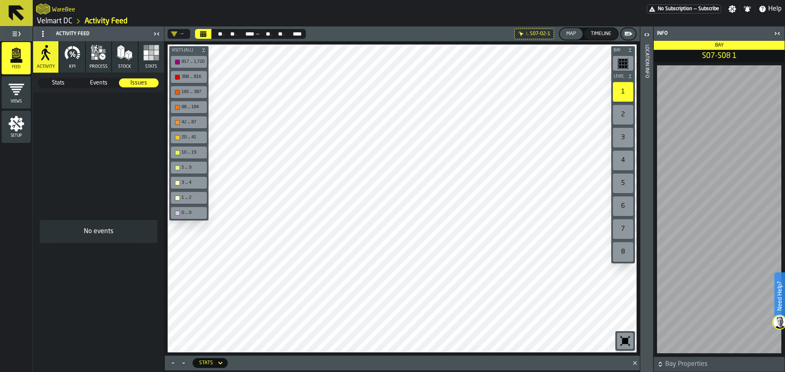
click at [106, 85] on span "Events" at bounding box center [98, 83] width 39 height 8
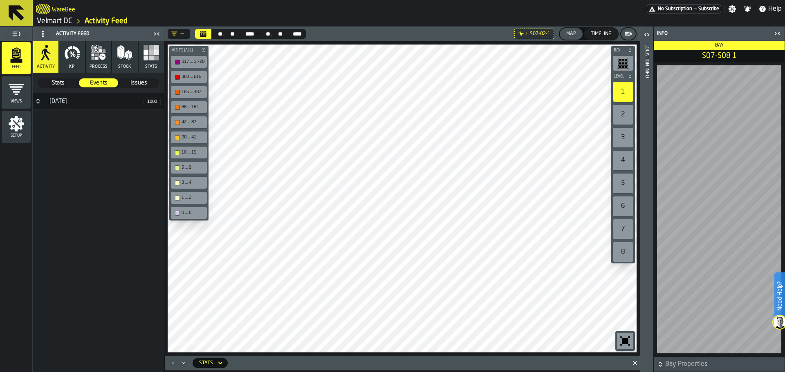
click at [38, 103] on icon "Button-12 September-closed" at bounding box center [37, 103] width 3 height 2
click at [233, 31] on div "** **" at bounding box center [229, 34] width 11 height 7
click at [205, 34] on icon "Календарь" at bounding box center [203, 35] width 6 height 4
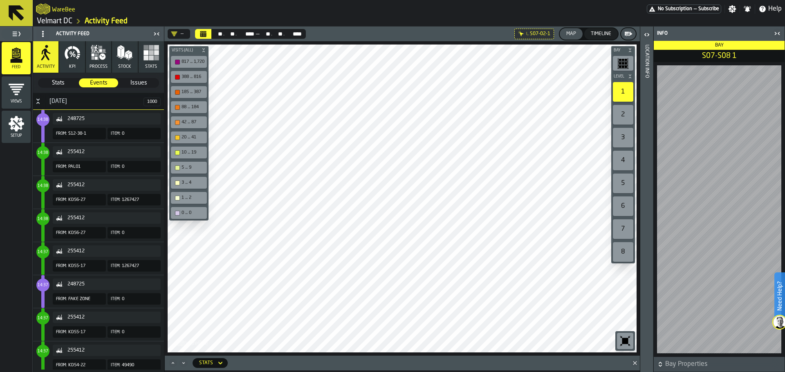
click at [117, 193] on div "255412 From: KD56-27 Item: 1267427" at bounding box center [97, 192] width 128 height 33
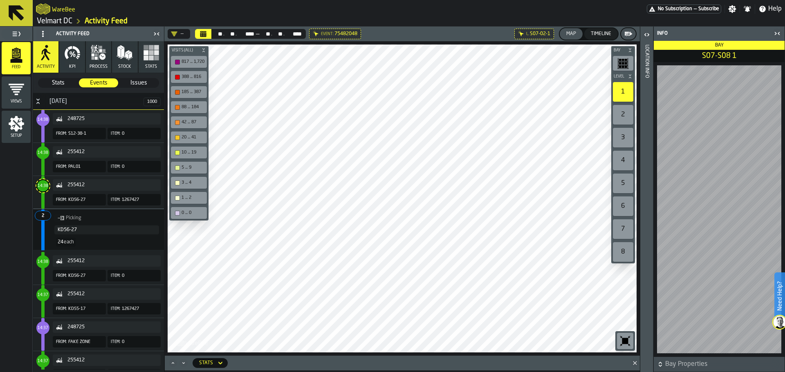
click at [45, 187] on span "14:38" at bounding box center [43, 186] width 11 height 4
click at [56, 81] on span "Stats" at bounding box center [58, 83] width 39 height 8
click at [16, 96] on icon "menu Views" at bounding box center [16, 89] width 16 height 16
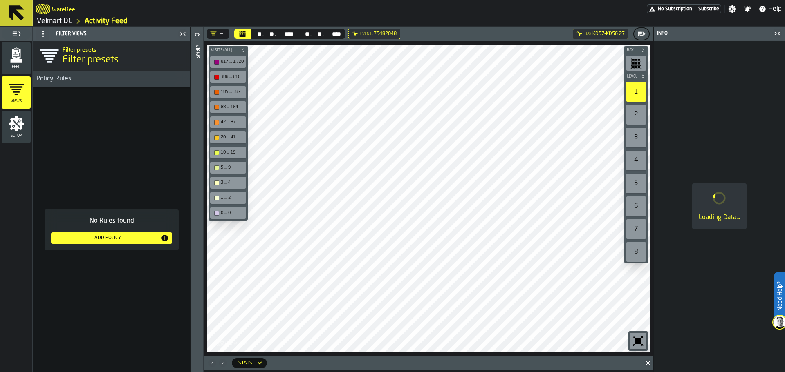
click at [180, 279] on main "Feed Views Shifts Employees Setup Filter Views Filter presets Filter presets Po…" at bounding box center [392, 200] width 785 height 346
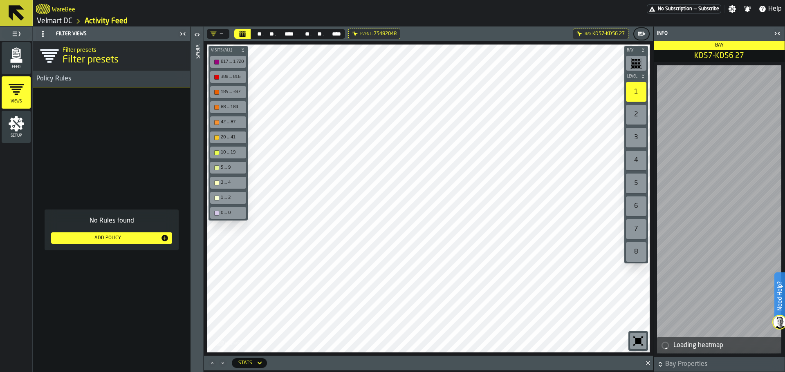
click at [0, 0] on icon at bounding box center [0, 0] width 0 height 0
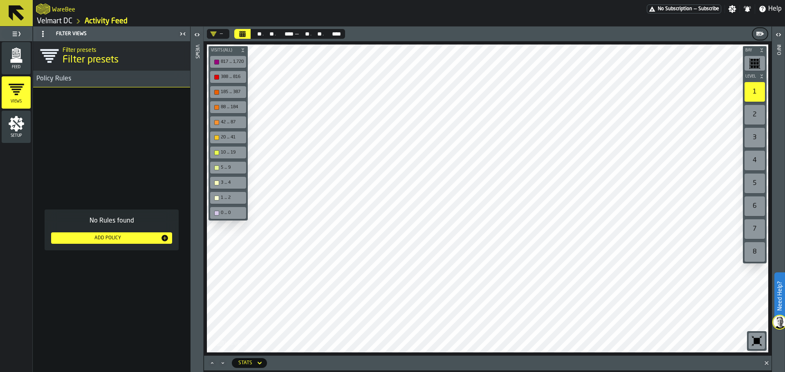
click at [752, 218] on div "Bay Level 1 2 3 4 5 6 7 8 M A K I N G W A R E H O U S E S M O R E EF F I C I E …" at bounding box center [488, 198] width 568 height 315
